Goal: Task Accomplishment & Management: Use online tool/utility

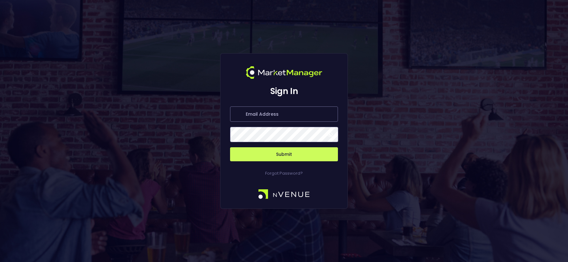
type input "[PERSON_NAME][EMAIL_ADDRESS][DOMAIN_NAME]"
click at [258, 153] on button "Submit" at bounding box center [284, 154] width 108 height 14
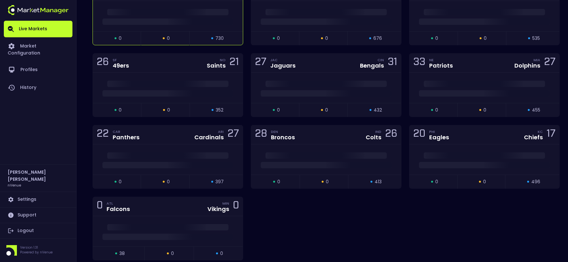
scroll to position [1846, 0]
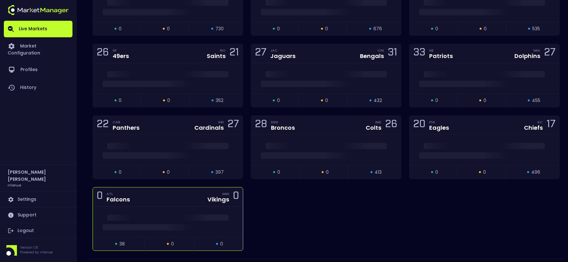
click at [186, 188] on div "0 ATL Falcons MIN Vikings 0" at bounding box center [168, 197] width 150 height 19
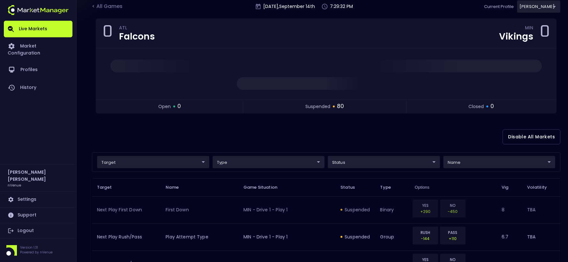
scroll to position [0, 0]
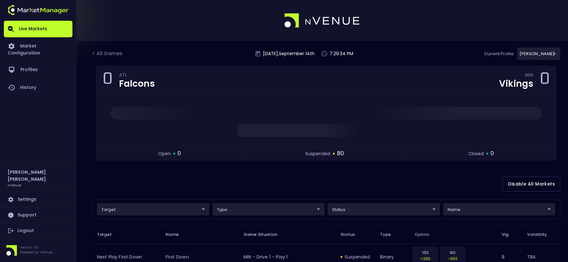
click at [49, 28] on link "Live Markets" at bounding box center [38, 29] width 69 height 17
click at [49, 45] on link "Market Configuration" at bounding box center [38, 49] width 69 height 24
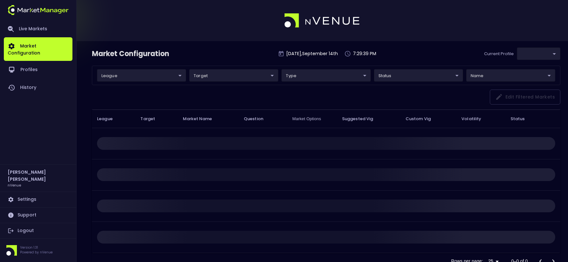
type input "0a763355-b225-40e6-8c79-2dda4ec7b2cf"
